Goal: Register for event/course

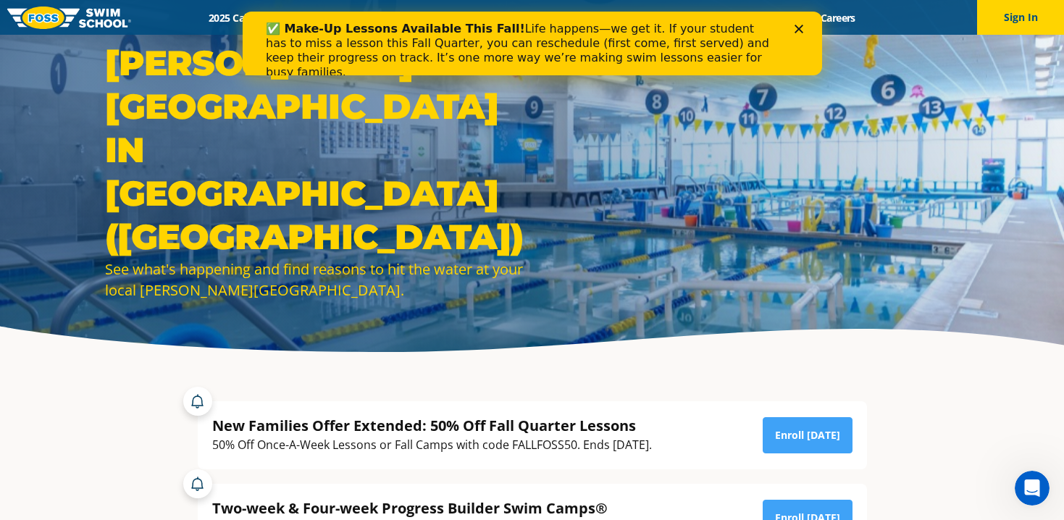
click at [804, 28] on div "Close" at bounding box center [801, 29] width 14 height 9
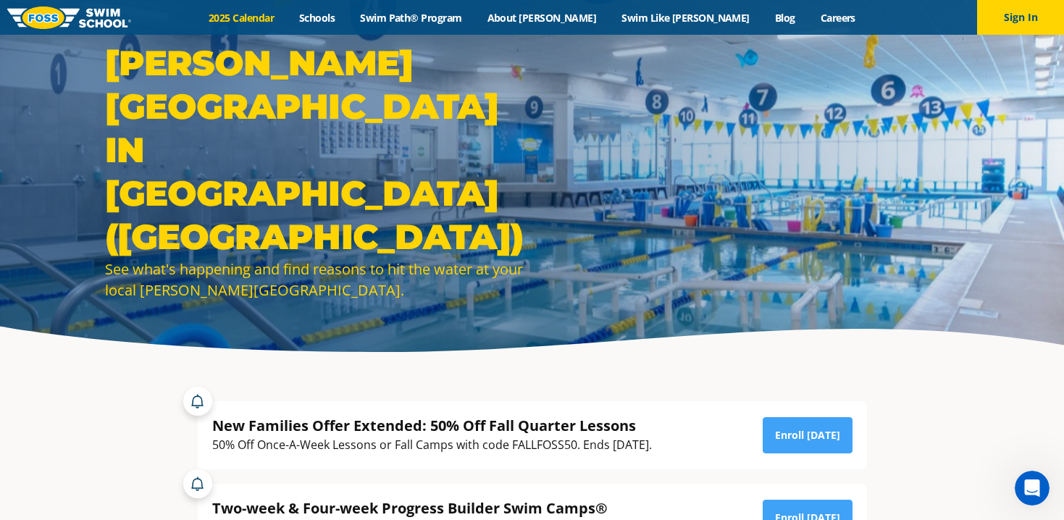
click at [287, 20] on link "2025 Calendar" at bounding box center [241, 18] width 91 height 14
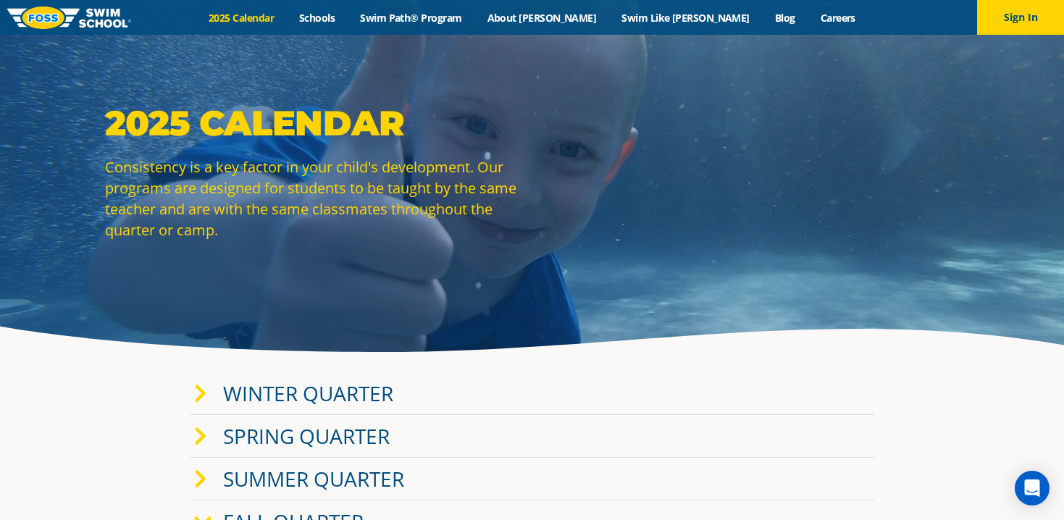
click at [279, 510] on link "Fall Quarter" at bounding box center [293, 522] width 141 height 28
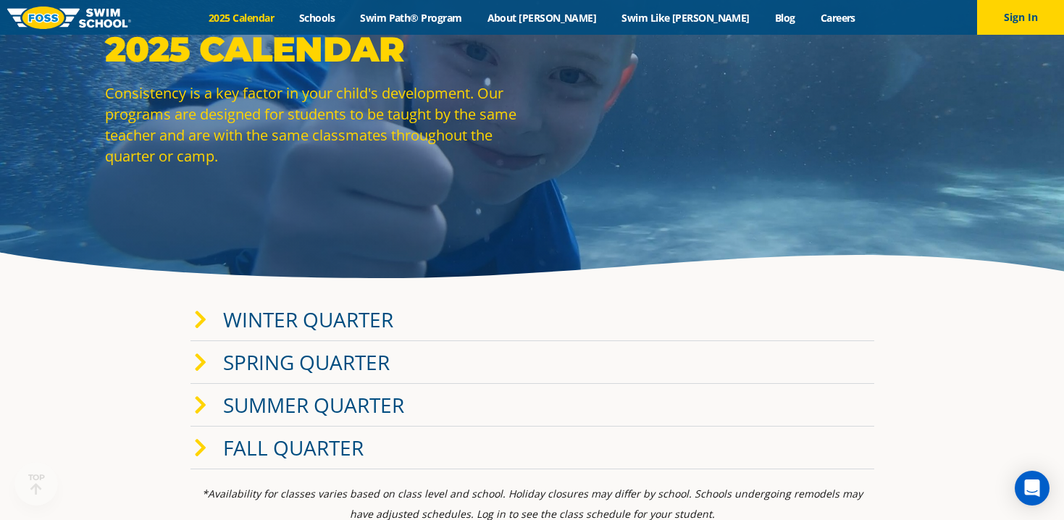
scroll to position [75, 0]
click at [200, 439] on icon at bounding box center [200, 448] width 13 height 20
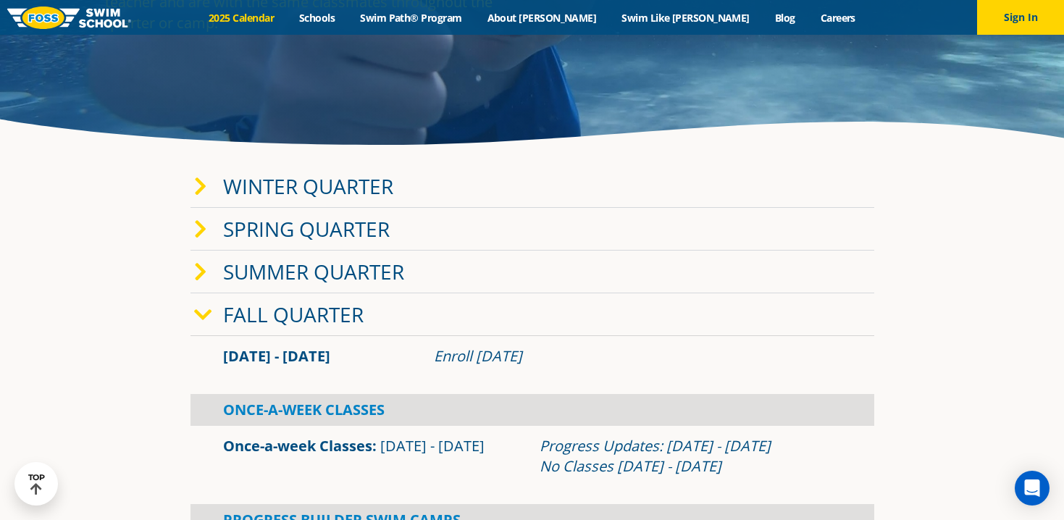
scroll to position [0, 0]
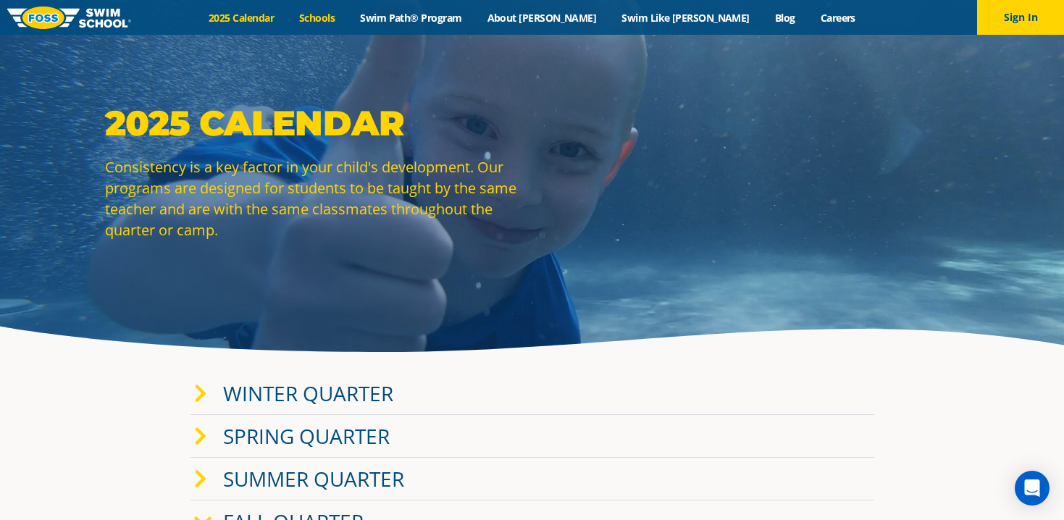
click at [348, 12] on link "Schools" at bounding box center [317, 18] width 61 height 14
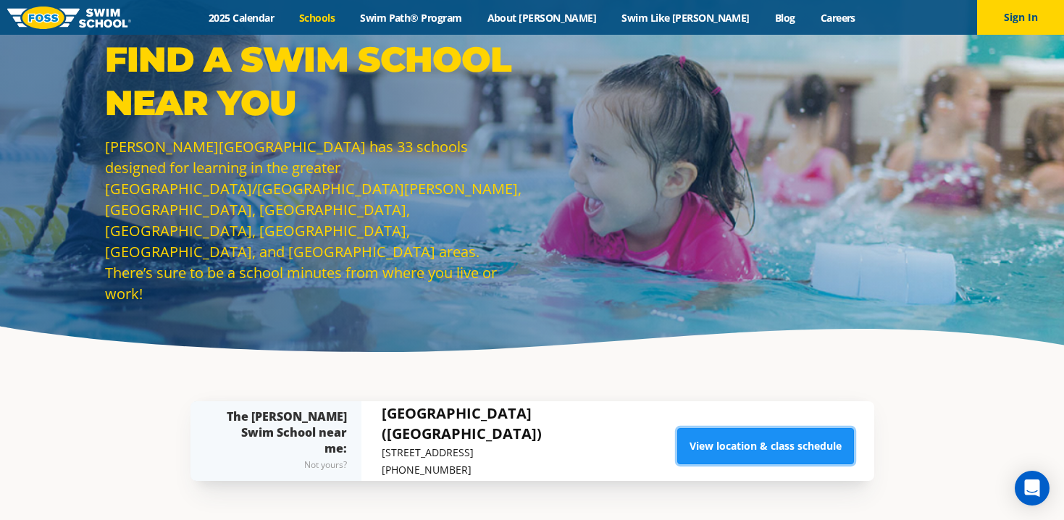
click at [713, 443] on link "View location & class schedule" at bounding box center [765, 446] width 177 height 36
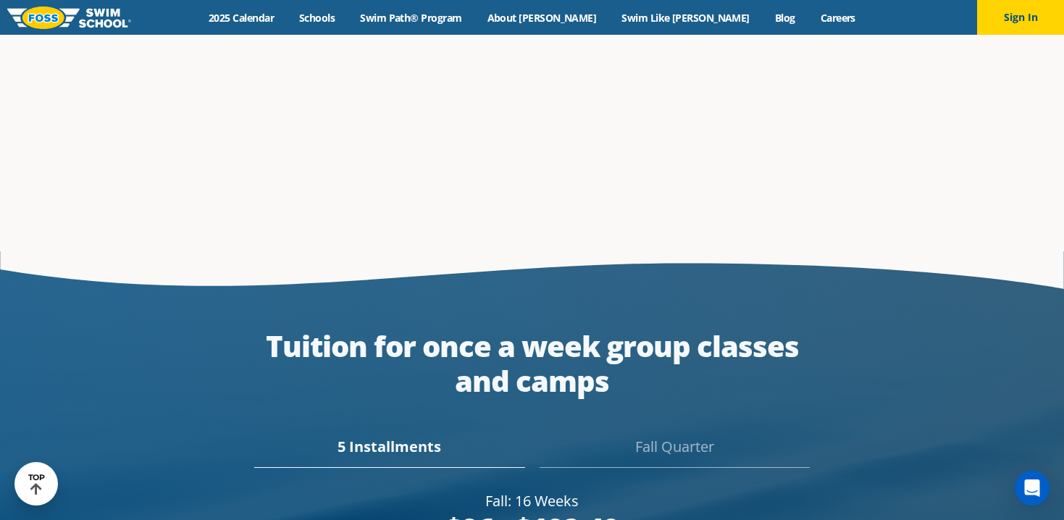
scroll to position [2482, 0]
